Goal: Information Seeking & Learning: Understand process/instructions

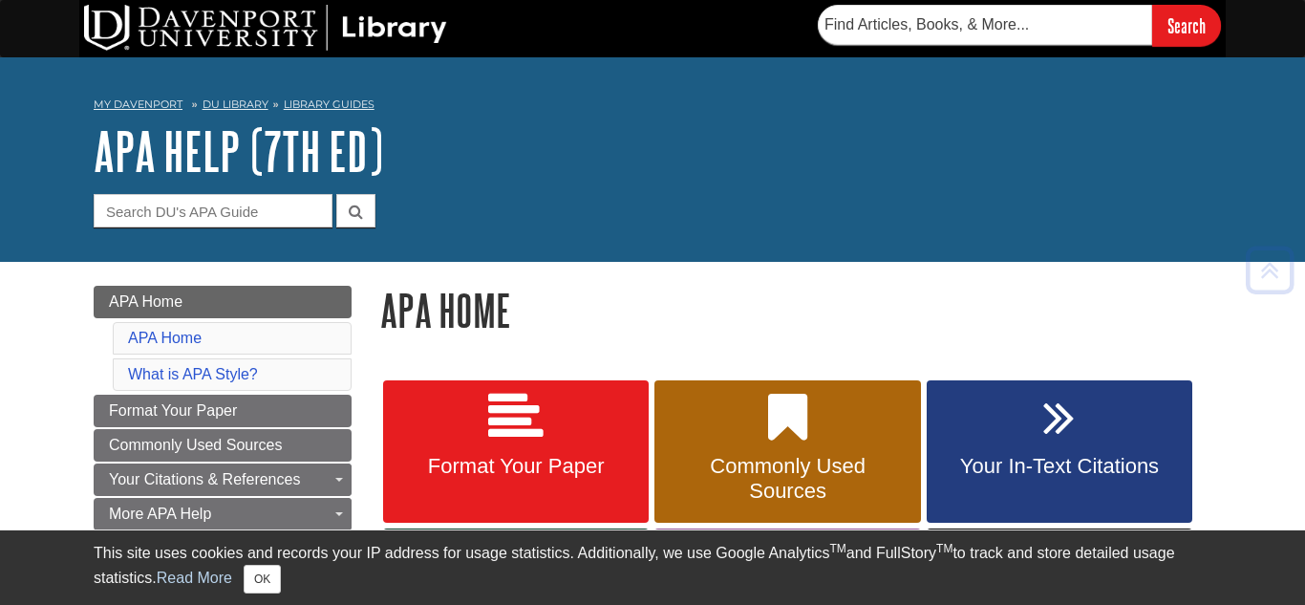
scroll to position [293, 0]
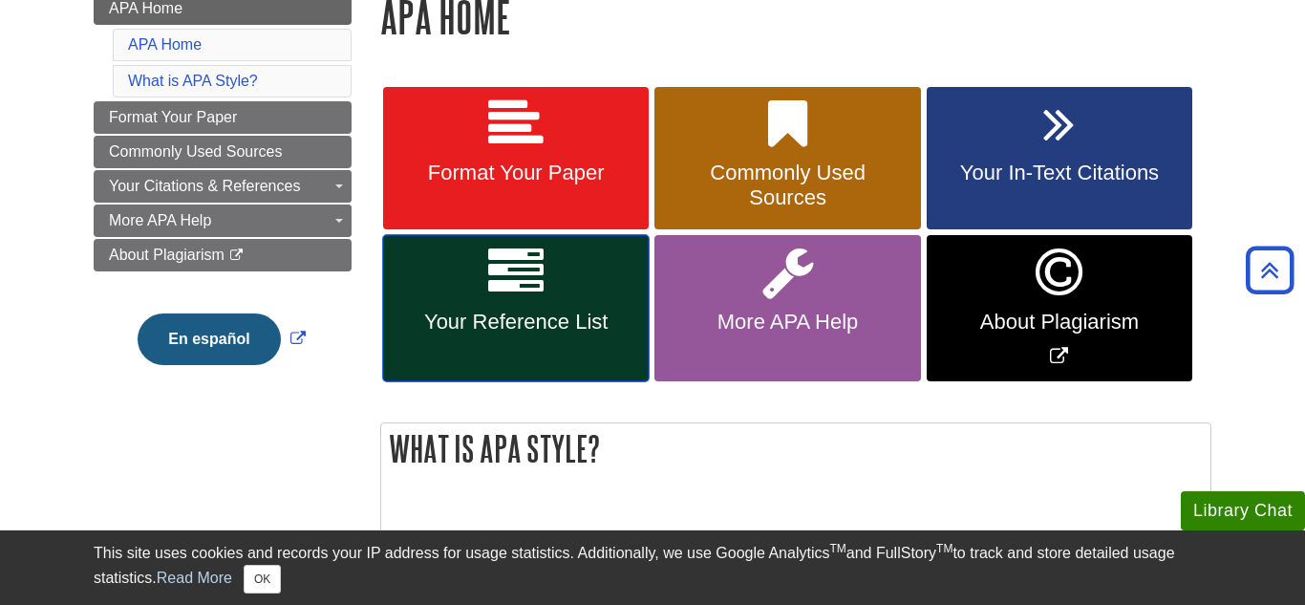
click at [527, 246] on icon at bounding box center [515, 272] width 55 height 55
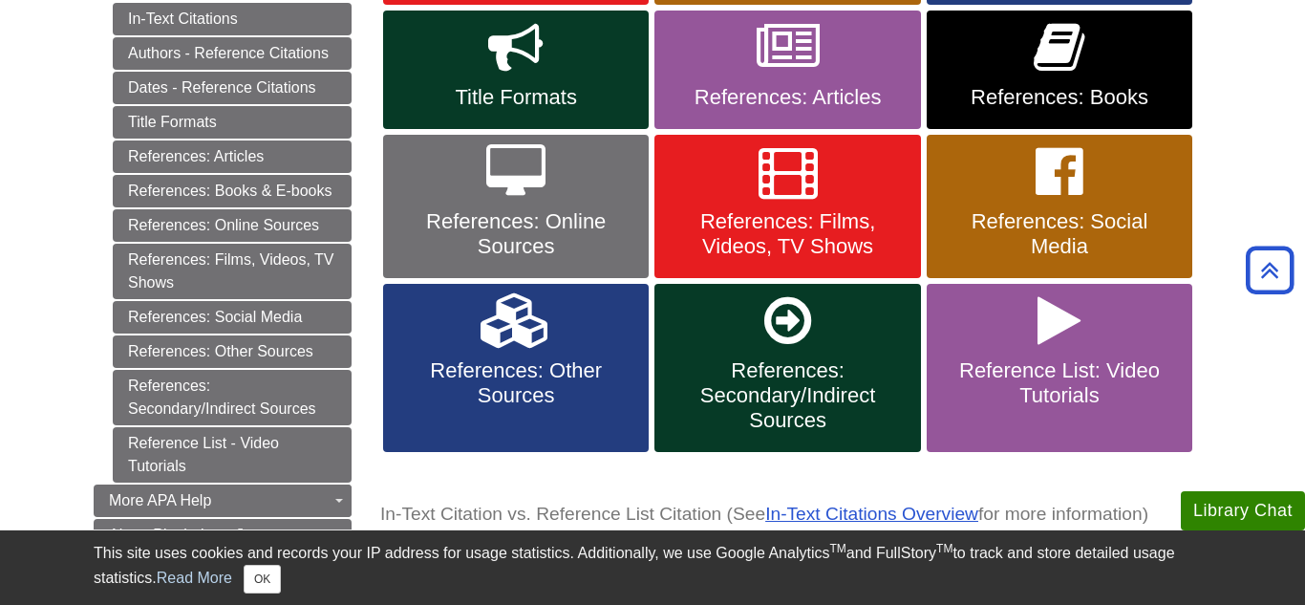
scroll to position [515, 0]
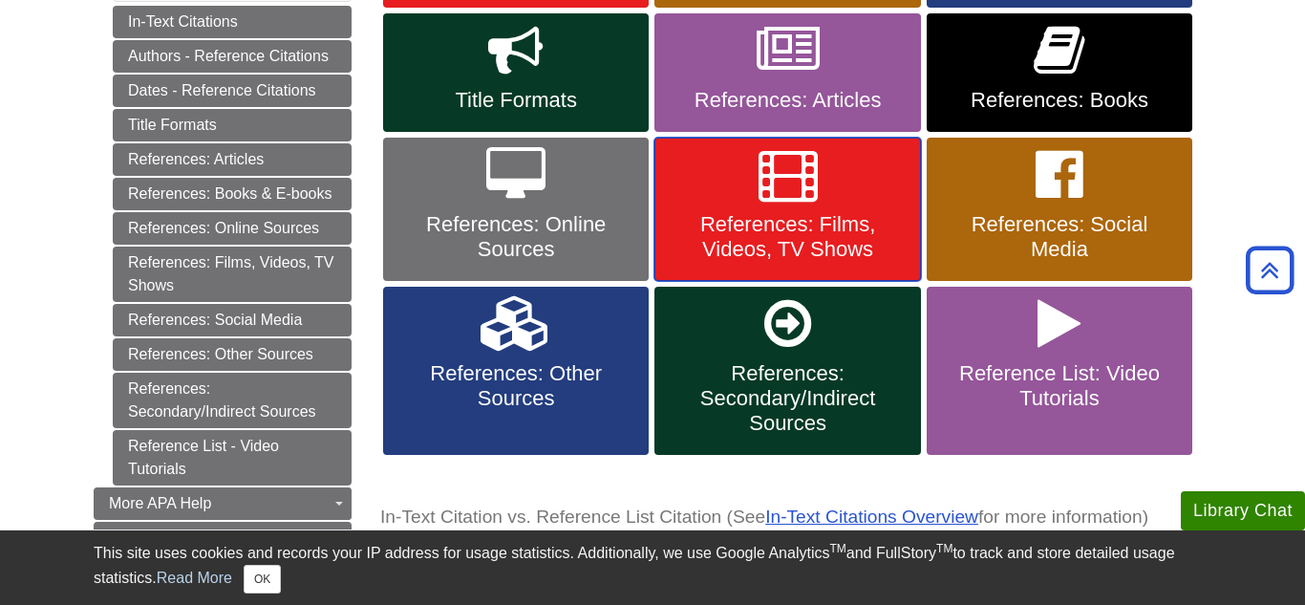
click at [767, 224] on span "References: Films, Videos, TV Shows" at bounding box center [787, 237] width 237 height 50
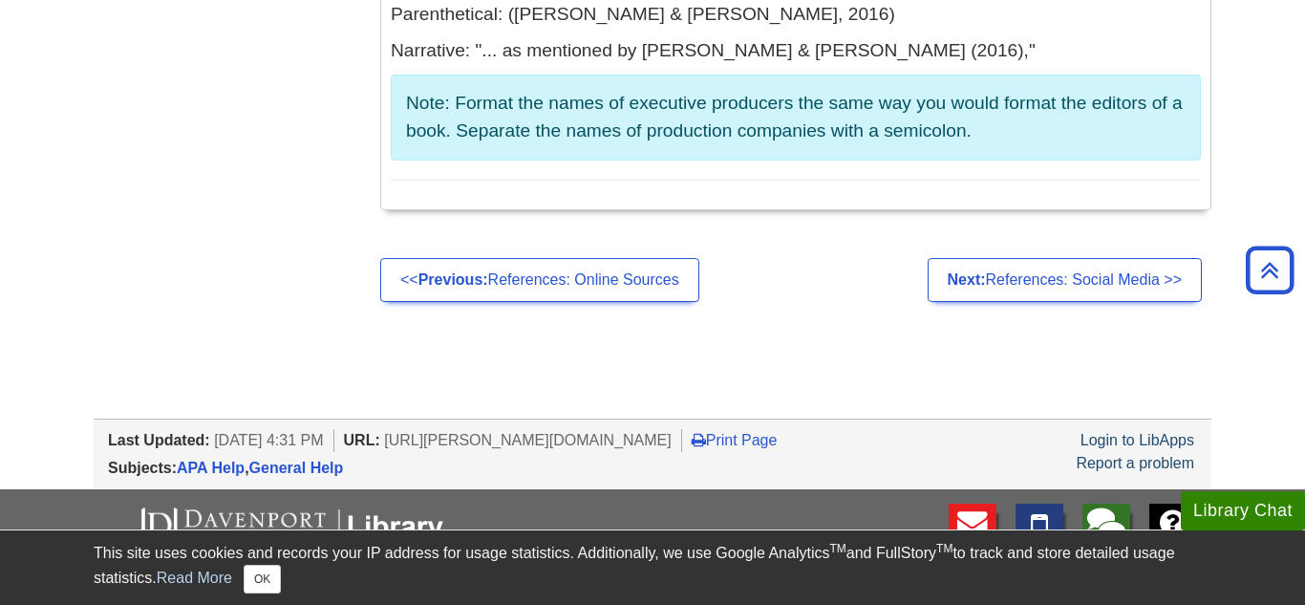
scroll to position [5122, 0]
